Goal: Share content: Share content

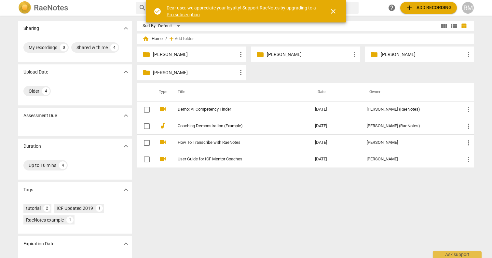
click at [197, 60] on div "folder [PERSON_NAME] more_vert" at bounding box center [191, 54] width 109 height 16
click at [181, 57] on p "[PERSON_NAME]" at bounding box center [195, 54] width 84 height 7
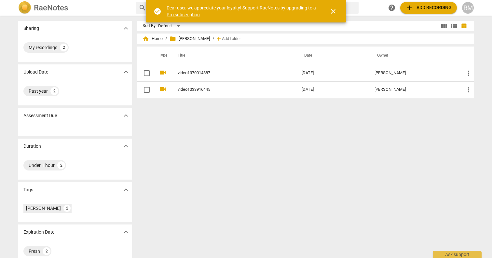
click at [255, 162] on div "Sort By Default view_module view_list table_chart home Home / folder Aliza D. /…" at bounding box center [307, 137] width 341 height 232
click at [429, 10] on span "add Add recording" at bounding box center [428, 8] width 46 height 8
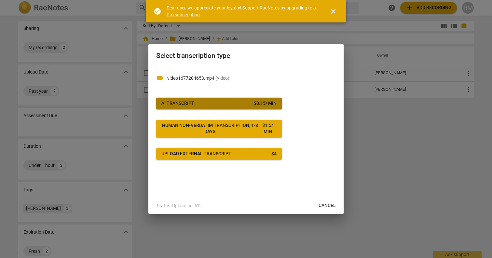
click at [228, 103] on span "AI Transcript $ 0.15 / min" at bounding box center [218, 103] width 115 height 7
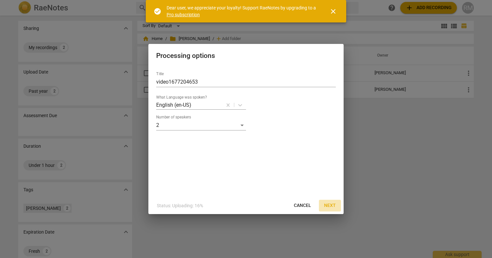
click at [330, 202] on span "Next" at bounding box center [330, 205] width 12 height 7
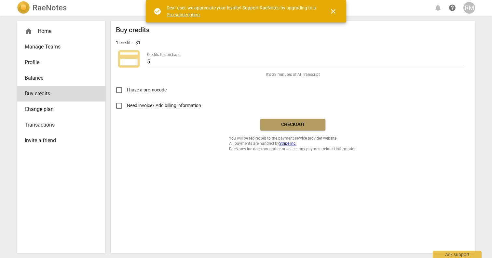
click at [301, 124] on span "Checkout" at bounding box center [292, 124] width 55 height 7
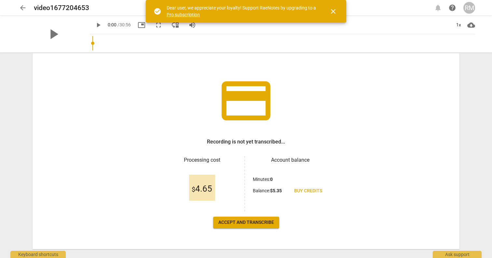
scroll to position [29, 0]
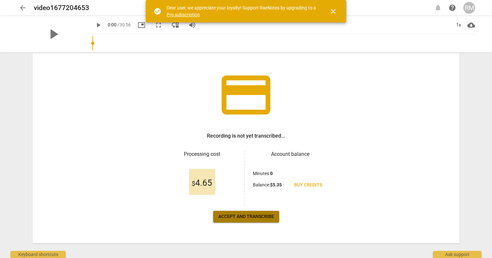
click at [252, 219] on span "Accept and transcribe" at bounding box center [246, 216] width 56 height 7
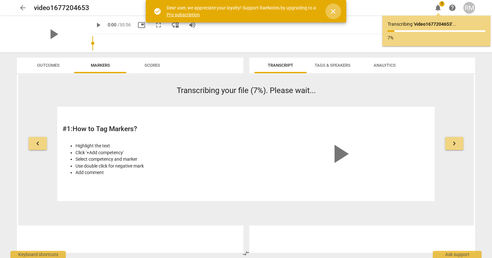
click at [334, 15] on button "close" at bounding box center [333, 12] width 16 height 16
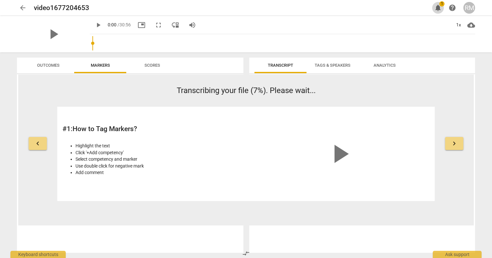
click at [436, 6] on span "notifications" at bounding box center [438, 8] width 8 height 8
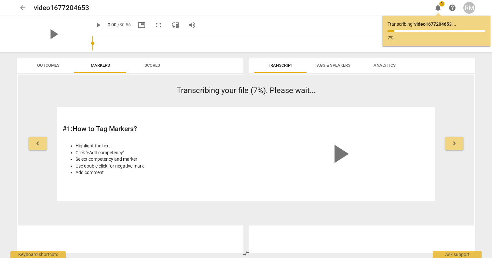
click at [436, 6] on span "notifications" at bounding box center [438, 8] width 8 height 8
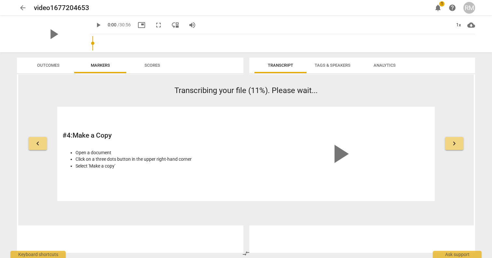
click at [440, 5] on span "1" at bounding box center [441, 3] width 5 height 5
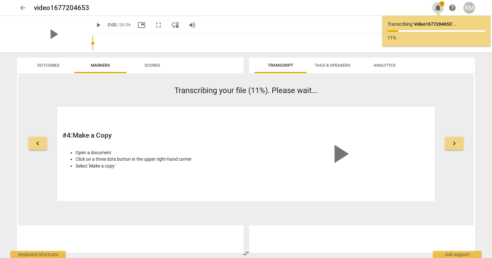
click at [440, 5] on span "1" at bounding box center [441, 3] width 5 height 5
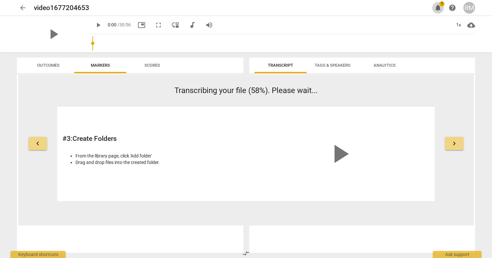
click at [442, 7] on span "notifications 1" at bounding box center [438, 8] width 12 height 8
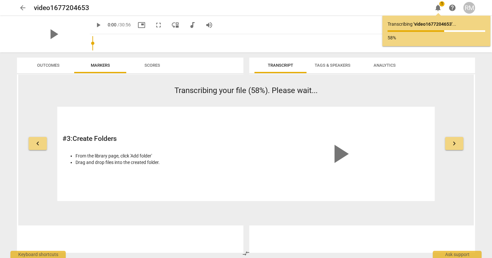
click at [441, 7] on span "notifications" at bounding box center [438, 8] width 8 height 8
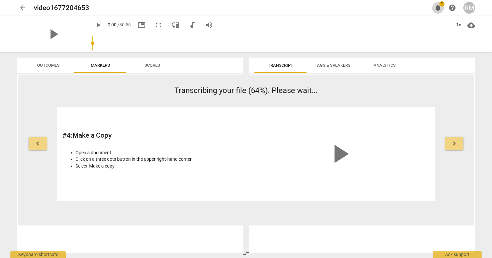
click at [439, 4] on span "1" at bounding box center [441, 3] width 5 height 5
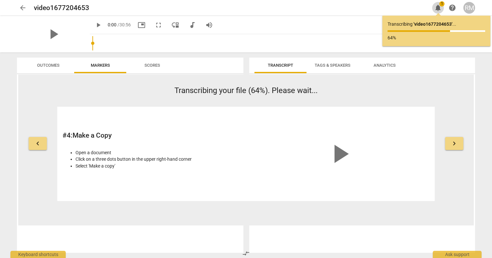
click at [439, 4] on span "1" at bounding box center [441, 3] width 5 height 5
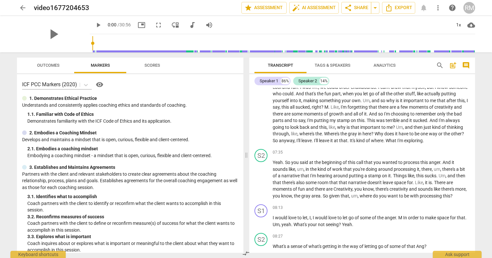
scroll to position [0, 0]
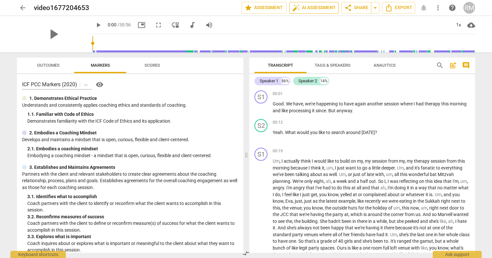
click at [316, 4] on span "auto_fix_high AI Assessment" at bounding box center [314, 8] width 44 height 8
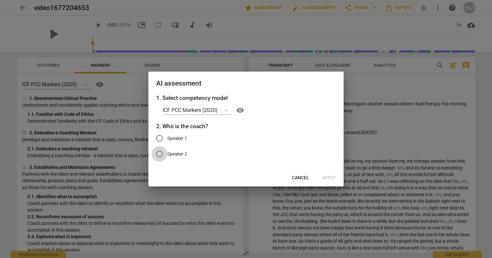
click at [159, 150] on input "Speaker 2" at bounding box center [160, 154] width 16 height 16
radio input "true"
click at [210, 111] on p "ICF PCC Markers (2020)" at bounding box center [190, 109] width 55 height 7
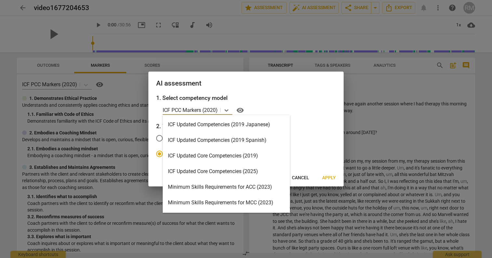
scroll to position [98, 0]
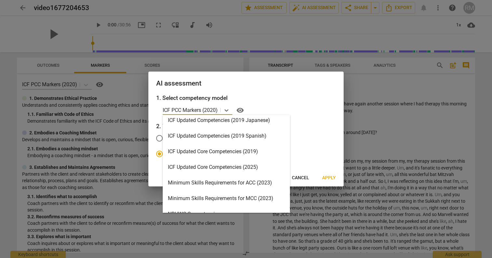
click at [231, 167] on div "ICF Updated Core Competencies (2025)" at bounding box center [226, 167] width 127 height 16
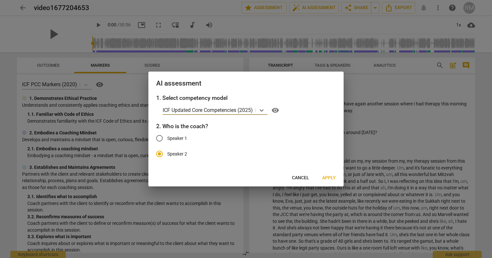
click at [329, 175] on span "Apply" at bounding box center [329, 178] width 14 height 7
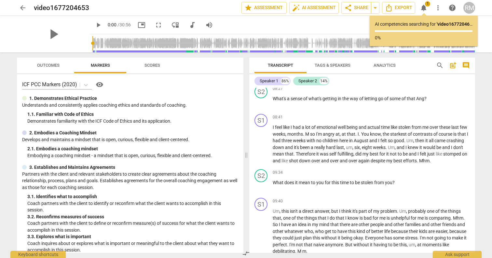
scroll to position [569, 0]
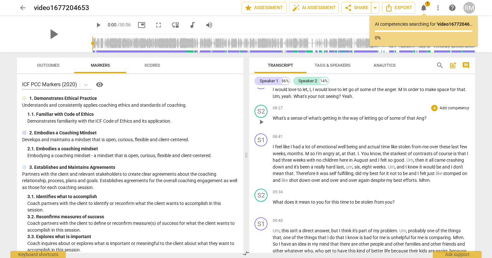
click at [262, 126] on span "play_arrow" at bounding box center [261, 122] width 8 height 8
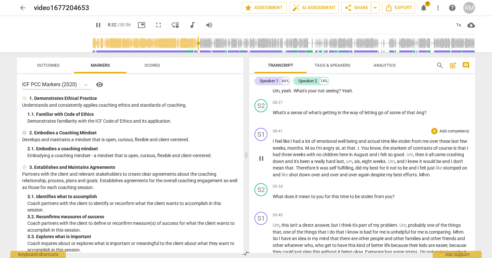
scroll to position [576, 0]
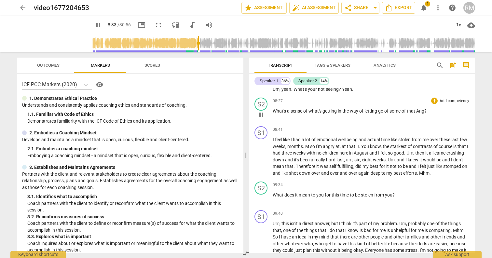
click at [265, 119] on span "pause" at bounding box center [261, 115] width 8 height 8
click at [418, 113] on span "Ang" at bounding box center [420, 110] width 8 height 5
click at [422, 113] on span "Ang" at bounding box center [420, 110] width 8 height 5
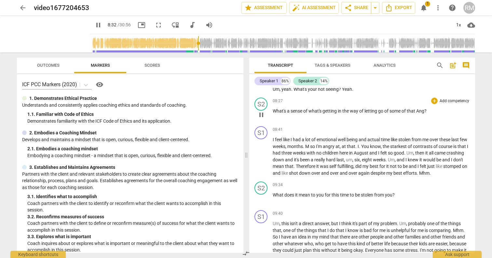
type input "513"
click at [430, 140] on div "08:41 + Add competency keyboard_arrow_right I feel like I had a lot of emotiona…" at bounding box center [370, 151] width 197 height 50
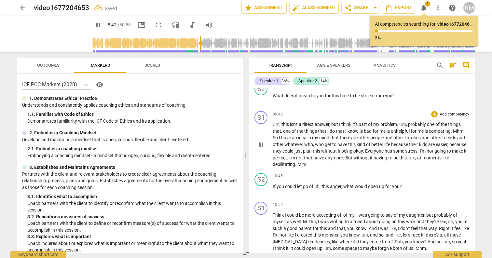
scroll to position [676, 0]
click at [94, 23] on span "pause" at bounding box center [98, 25] width 8 height 8
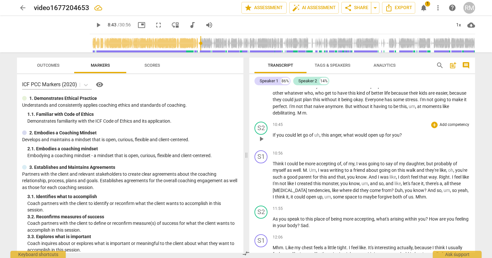
scroll to position [727, 0]
click at [257, 142] on span "play_arrow" at bounding box center [261, 139] width 8 height 8
click at [263, 142] on span "pause" at bounding box center [261, 139] width 8 height 8
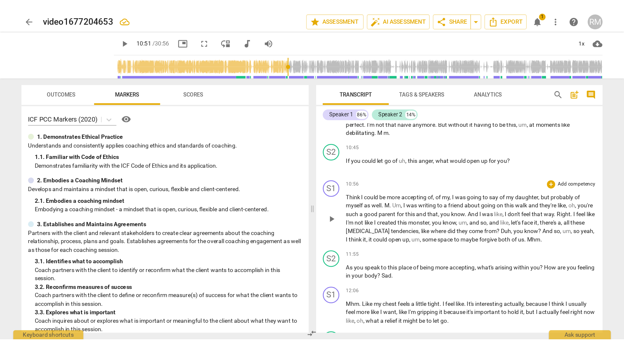
scroll to position [761, 0]
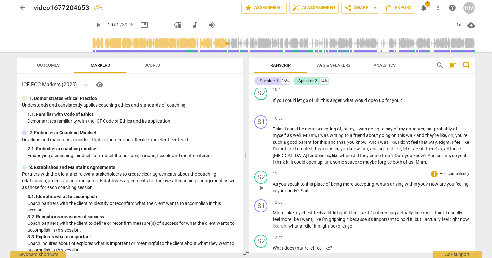
click at [269, 192] on div "play_arrow pause" at bounding box center [264, 188] width 17 height 8
click at [259, 192] on span "play_arrow" at bounding box center [261, 188] width 8 height 8
click at [157, 25] on span "fullscreen" at bounding box center [161, 25] width 8 height 8
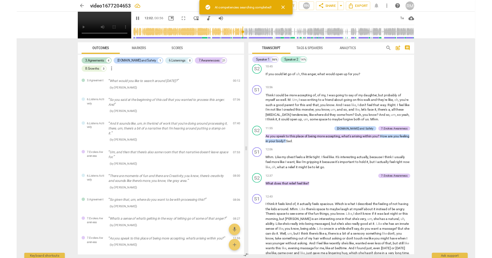
scroll to position [762, 0]
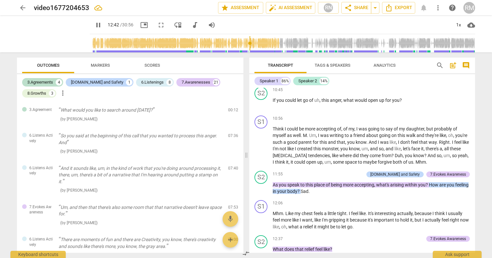
click at [94, 28] on span "pause" at bounding box center [98, 25] width 8 height 8
type input "762"
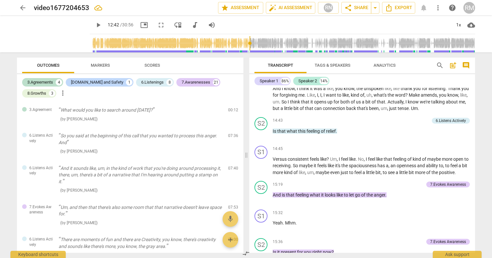
scroll to position [1028, 0]
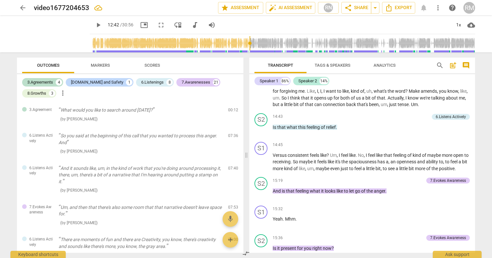
click at [425, 8] on div "arrow_back video1677204653 edit star Assessment auto_fix_high AI Assessment RN …" at bounding box center [246, 8] width 458 height 12
click at [422, 8] on div "arrow_back video1677204653 edit star Assessment auto_fix_high AI Assessment RN …" at bounding box center [246, 8] width 458 height 12
click at [125, 70] on button "Markers" at bounding box center [100, 66] width 52 height 16
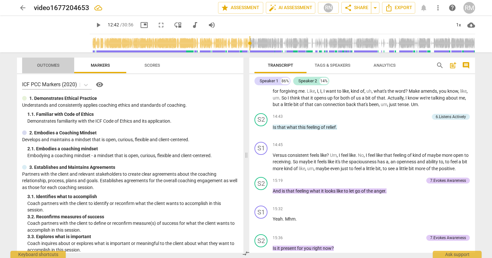
click at [46, 66] on span "Outcomes" at bounding box center [48, 65] width 22 height 5
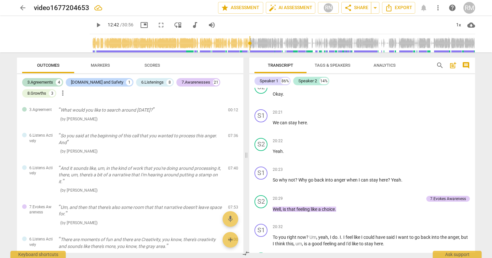
scroll to position [1890, 0]
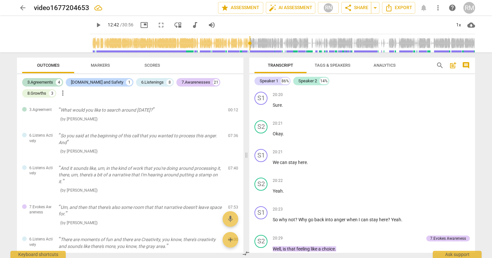
click at [137, 66] on span "Scores" at bounding box center [152, 65] width 31 height 9
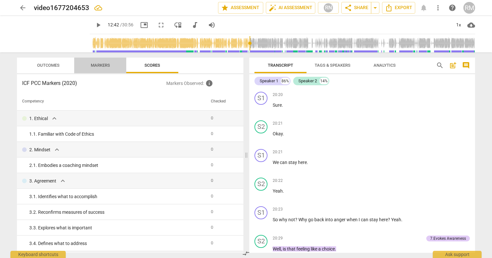
click at [119, 67] on span "Markers" at bounding box center [100, 65] width 52 height 9
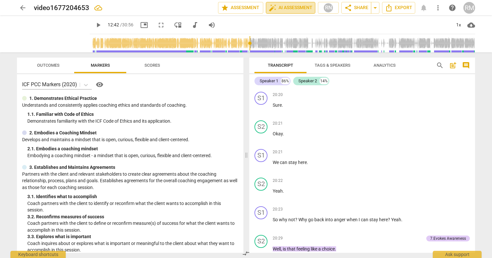
click at [283, 10] on span "auto_fix_high AI Assessment" at bounding box center [291, 8] width 44 height 8
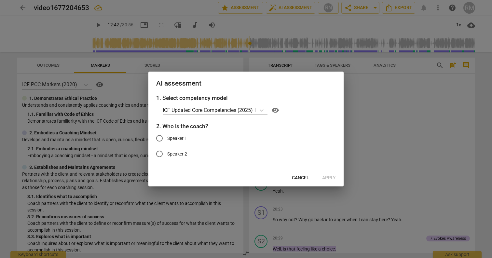
click at [302, 178] on span "Cancel" at bounding box center [300, 178] width 17 height 7
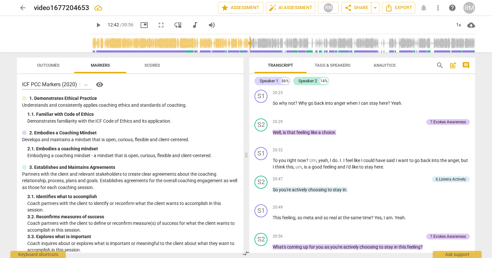
scroll to position [2007, 0]
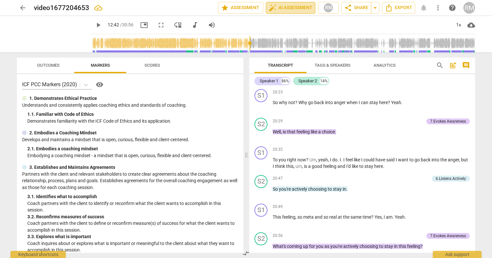
click at [287, 4] on span "auto_fix_high AI Assessment" at bounding box center [291, 8] width 44 height 8
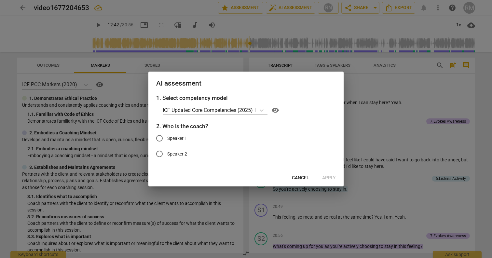
click at [171, 155] on span "Speaker 2" at bounding box center [177, 154] width 20 height 7
click at [167, 155] on input "Speaker 2" at bounding box center [160, 154] width 16 height 16
radio input "true"
click at [338, 170] on div "AI assessment 1. Select competency model ICF Updated Core Competencies (2025) v…" at bounding box center [245, 129] width 195 height 115
click at [330, 181] on span "Apply" at bounding box center [329, 178] width 14 height 7
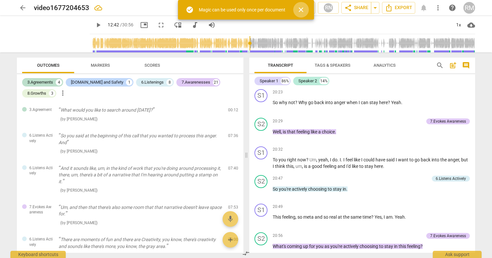
click at [308, 9] on span "close" at bounding box center [301, 10] width 16 height 8
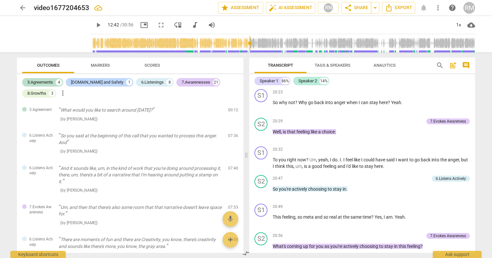
click at [105, 66] on span "Markers" at bounding box center [100, 65] width 19 height 5
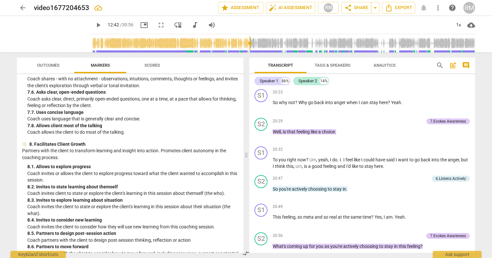
scroll to position [705, 0]
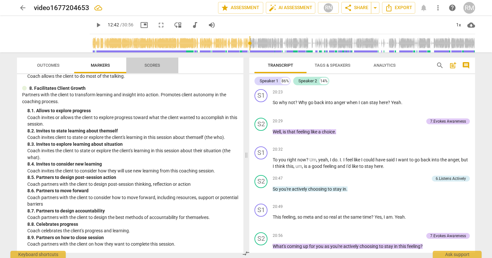
click at [153, 63] on span "Scores" at bounding box center [152, 65] width 16 height 5
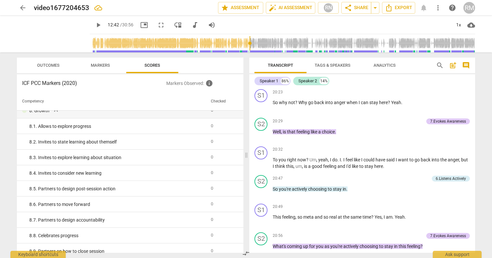
scroll to position [591, 0]
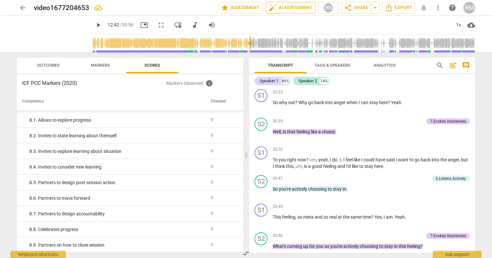
click at [280, 8] on span "auto_fix_high AI Assessment" at bounding box center [291, 8] width 44 height 8
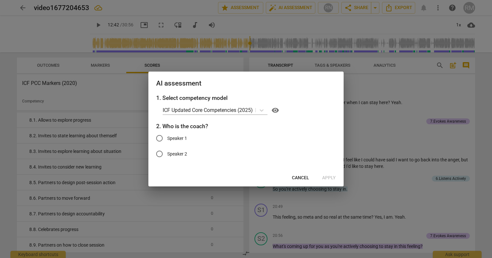
click at [183, 154] on span "Speaker 2" at bounding box center [177, 154] width 20 height 7
click at [167, 154] on input "Speaker 2" at bounding box center [160, 154] width 16 height 16
radio input "true"
click at [329, 175] on span "Apply" at bounding box center [329, 178] width 14 height 7
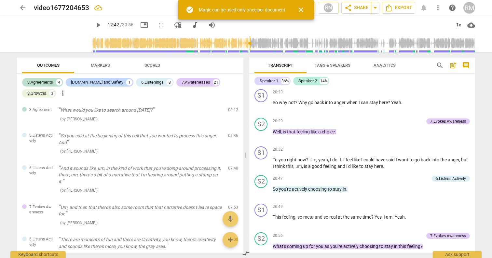
click at [40, 65] on span "Outcomes" at bounding box center [48, 65] width 22 height 5
click at [22, 7] on span "arrow_back" at bounding box center [23, 8] width 8 height 8
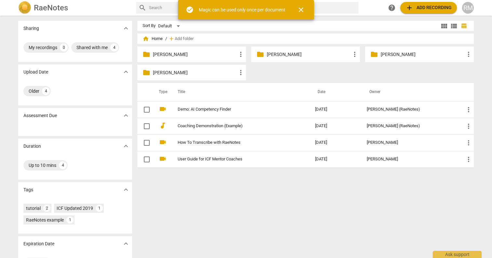
click at [182, 55] on p "[PERSON_NAME]" at bounding box center [195, 54] width 84 height 7
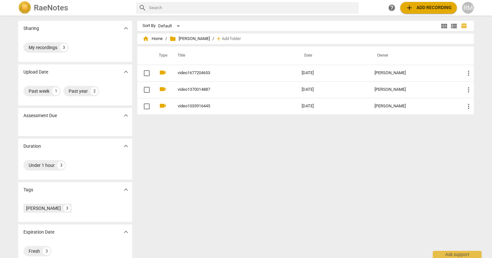
click at [238, 64] on th "Title" at bounding box center [233, 55] width 126 height 18
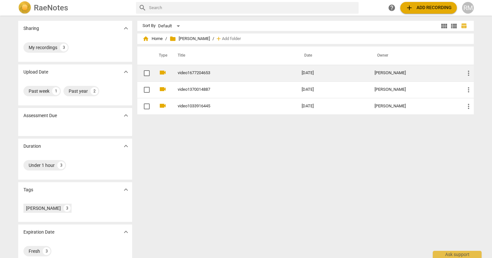
click at [236, 71] on link "video1677204653" at bounding box center [228, 73] width 100 height 5
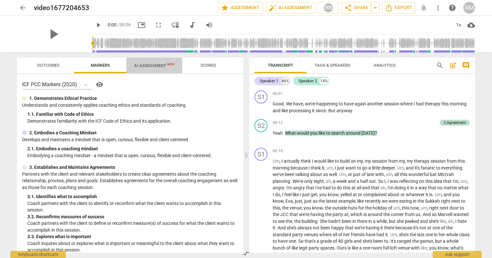
click at [159, 64] on span "AI Assessment New" at bounding box center [154, 65] width 40 height 5
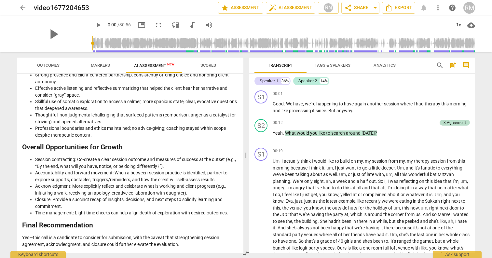
scroll to position [1014, 0]
click at [402, 7] on span "Export" at bounding box center [398, 8] width 27 height 8
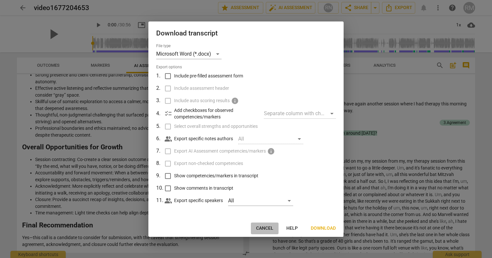
click at [269, 225] on span "Cancel" at bounding box center [264, 228] width 17 height 7
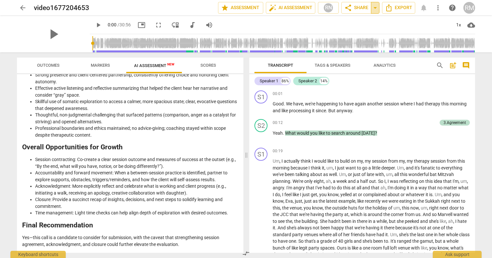
click at [377, 8] on span "arrow_drop_down" at bounding box center [375, 8] width 8 height 8
click at [357, 2] on button "share Share" at bounding box center [356, 8] width 30 height 12
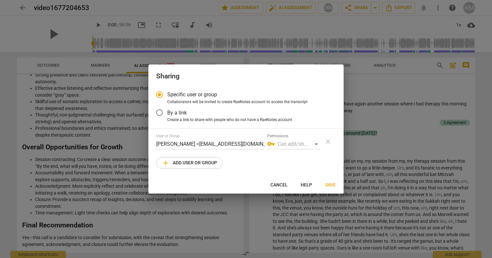
radio input "false"
click at [168, 112] on span "By a link" at bounding box center [177, 112] width 20 height 7
click at [167, 112] on input "By a link" at bounding box center [160, 113] width 16 height 16
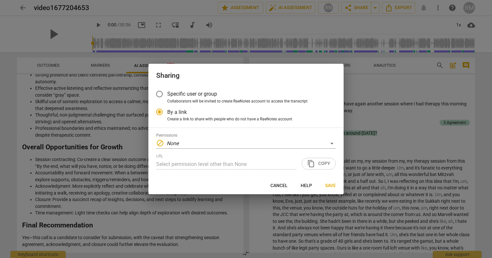
click at [201, 155] on div "URL Select permission level other than None" at bounding box center [226, 162] width 140 height 16
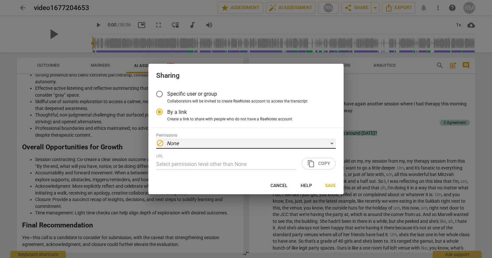
click at [208, 142] on div "block None" at bounding box center [245, 143] width 179 height 10
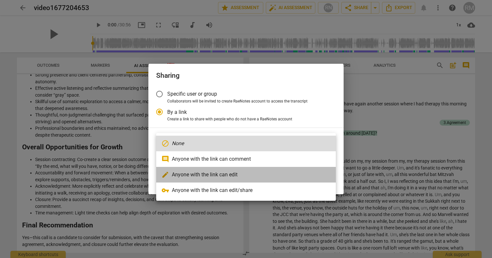
click at [219, 176] on li "edit Anyone with the link can edit" at bounding box center [245, 175] width 179 height 16
radio input "false"
type input "[URL][DOMAIN_NAME]"
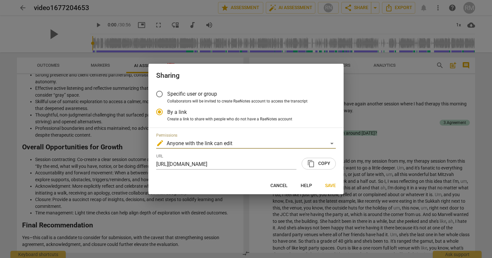
click at [311, 165] on span "content_copy" at bounding box center [311, 164] width 8 height 8
click at [330, 180] on button "Save" at bounding box center [330, 186] width 21 height 12
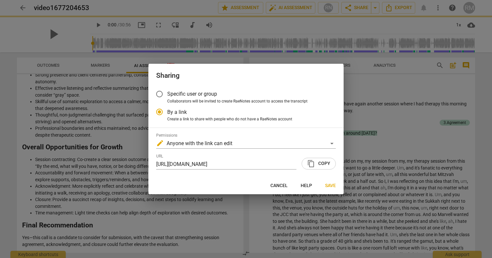
radio input "false"
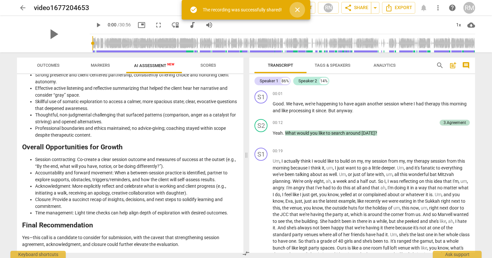
click at [299, 9] on span "close" at bounding box center [297, 10] width 8 height 8
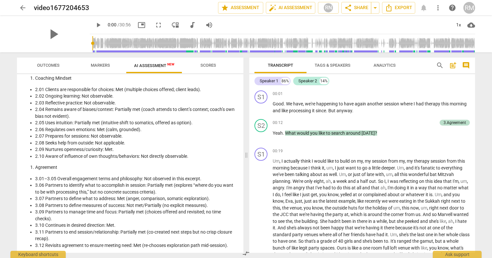
scroll to position [406, 0]
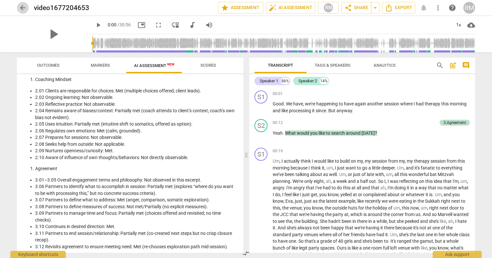
click at [24, 10] on span "arrow_back" at bounding box center [23, 8] width 8 height 8
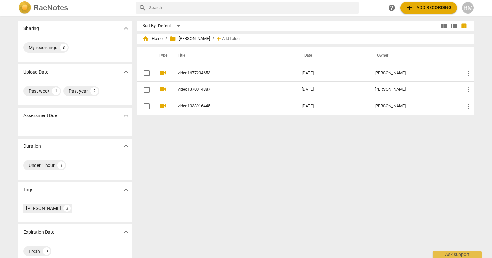
click at [228, 201] on div "Sort By Default view_module view_list table_chart home Home / folder [PERSON_NA…" at bounding box center [307, 137] width 341 height 232
click at [388, 31] on div "Sort By Default view_module view_list table_chart home Home / folder [PERSON_NA…" at bounding box center [307, 137] width 341 height 232
